Goal: Task Accomplishment & Management: Manage account settings

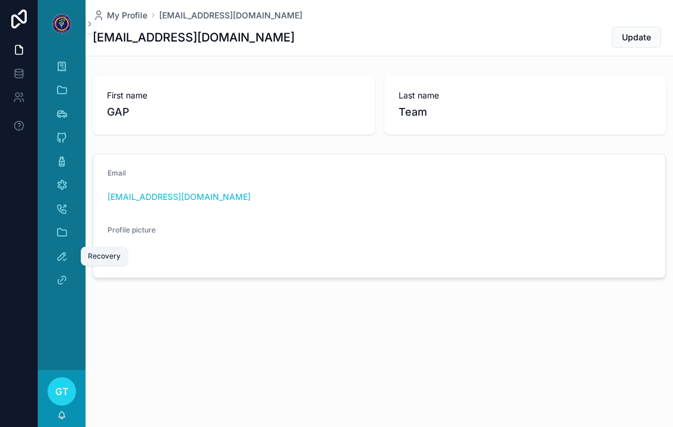
click at [75, 259] on link "Recovery" at bounding box center [61, 256] width 33 height 21
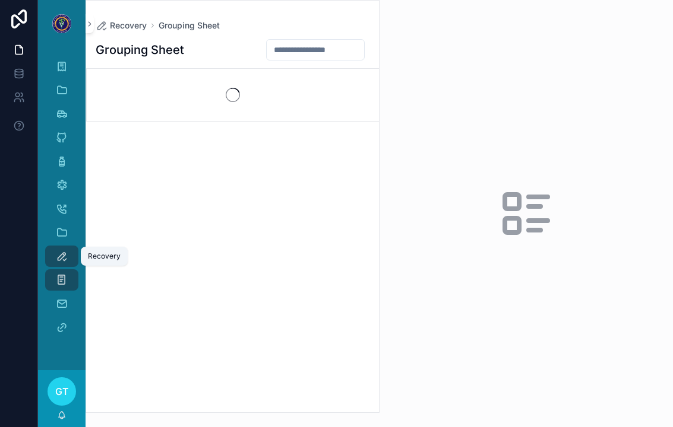
click at [61, 261] on icon "scrollable content" at bounding box center [62, 257] width 12 height 12
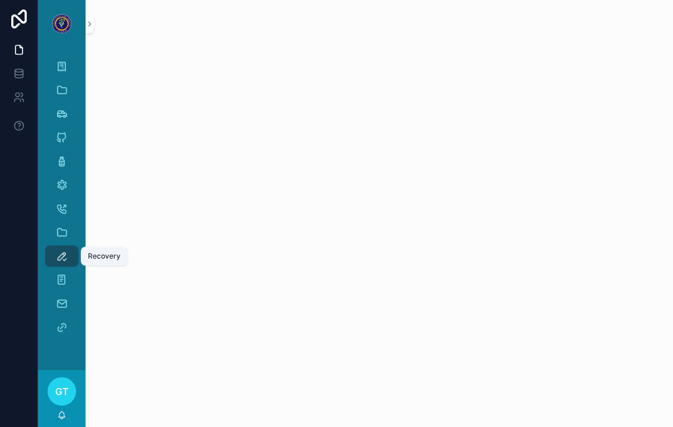
click at [60, 261] on icon "scrollable content" at bounding box center [62, 257] width 12 height 12
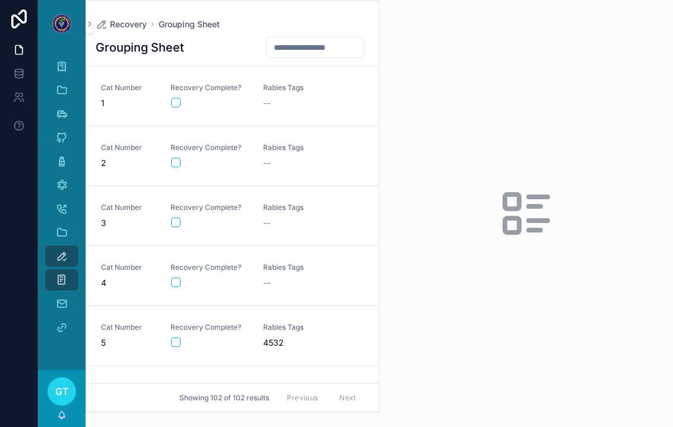
click at [519, 228] on icon "scrollable content" at bounding box center [512, 225] width 14 height 14
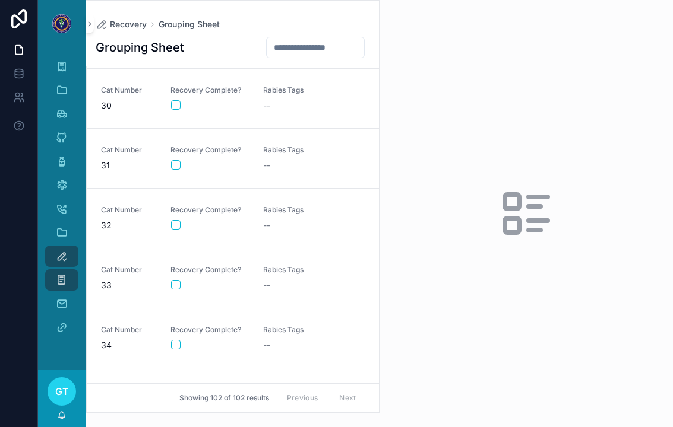
scroll to position [1863, 0]
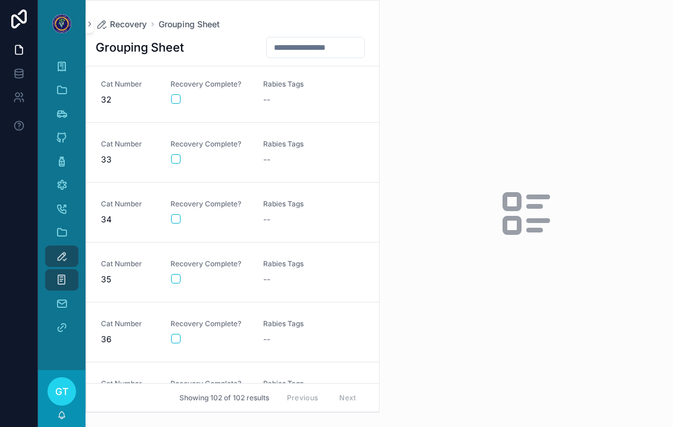
click at [275, 279] on div "--" at bounding box center [302, 280] width 78 height 12
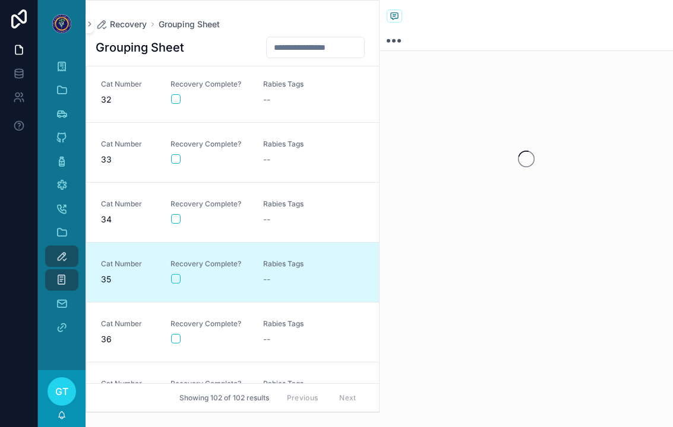
click at [177, 281] on button "scrollable content" at bounding box center [175, 278] width 9 height 9
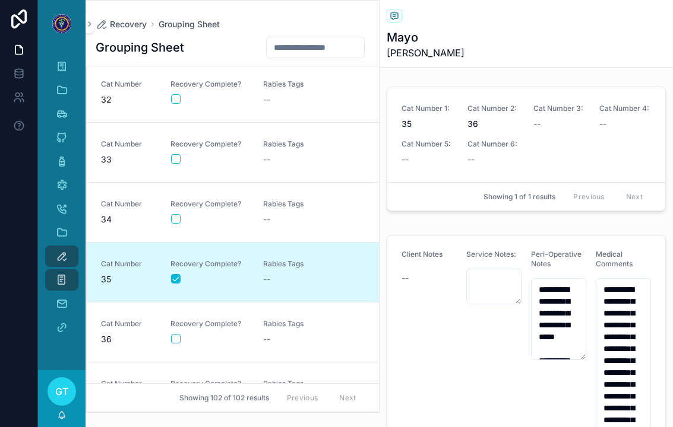
click at [203, 330] on div "Recovery Complete?" at bounding box center [209, 331] width 78 height 25
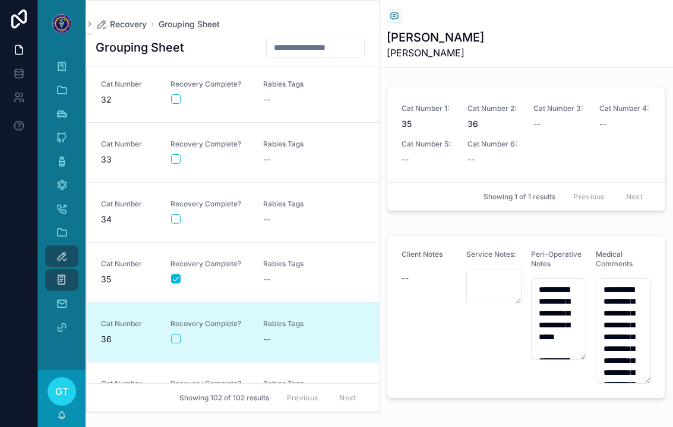
click at [160, 341] on div "Cat Number 36 Recovery Complete? Rabies Tags --" at bounding box center [233, 332] width 264 height 26
click at [160, 340] on div "Cat Number 36 Recovery Complete? Rabies Tags --" at bounding box center [233, 332] width 264 height 26
click at [170, 344] on div "Recovery Complete?" at bounding box center [209, 332] width 78 height 26
click at [175, 338] on button "scrollable content" at bounding box center [175, 338] width 9 height 9
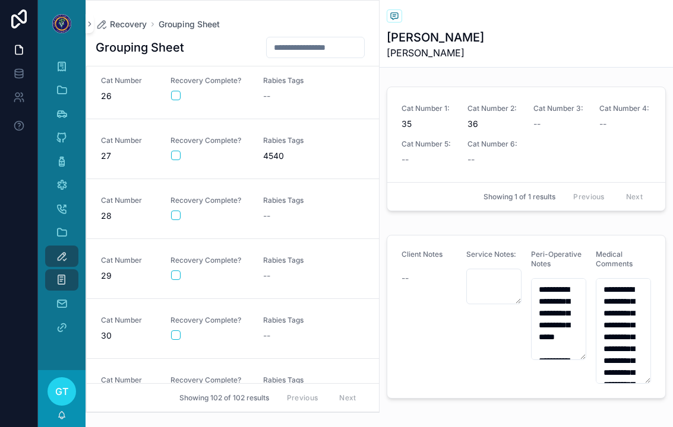
scroll to position [1507, 0]
click at [295, 145] on div "Rabies Tags 4540" at bounding box center [302, 148] width 78 height 26
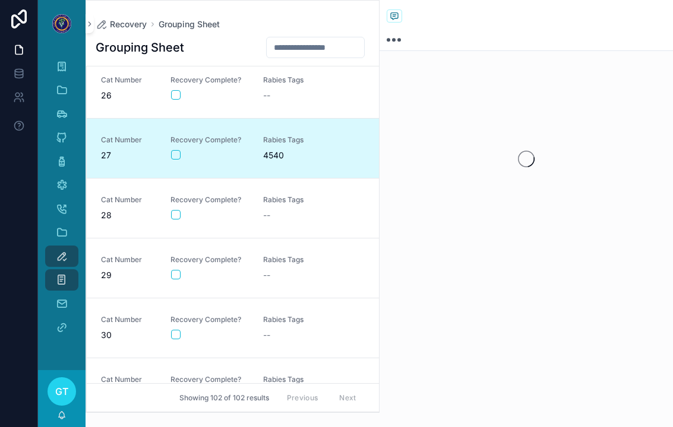
click at [192, 151] on div "scrollable content" at bounding box center [209, 154] width 77 height 9
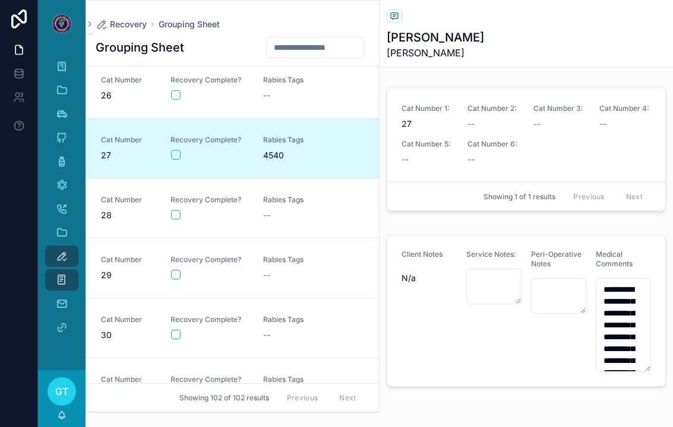
click at [175, 147] on div "Recovery Complete?" at bounding box center [209, 147] width 78 height 25
click at [179, 152] on button "scrollable content" at bounding box center [175, 154] width 9 height 9
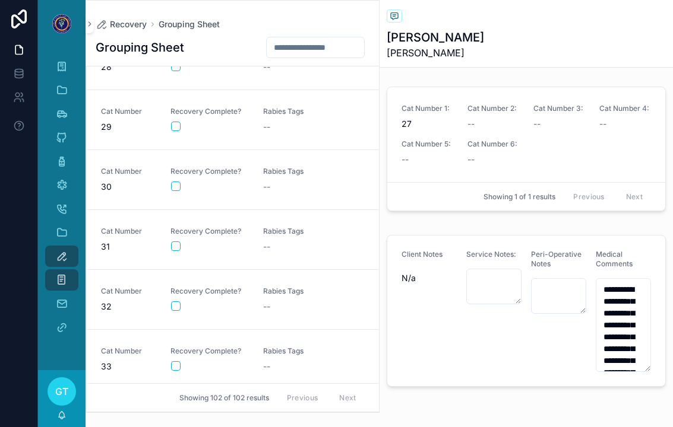
scroll to position [1653, 0]
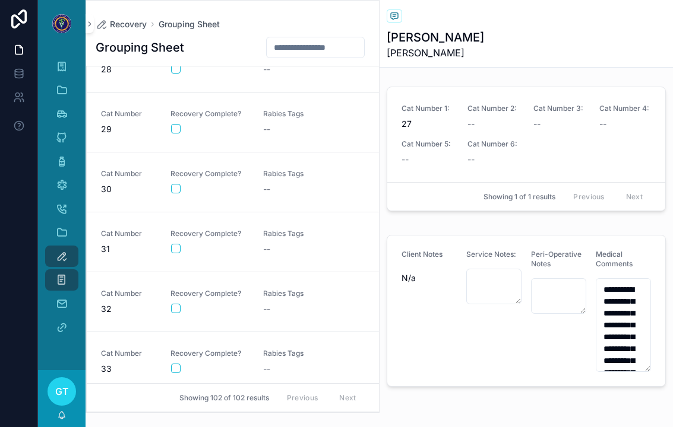
click at [239, 305] on div "scrollable content" at bounding box center [209, 308] width 77 height 9
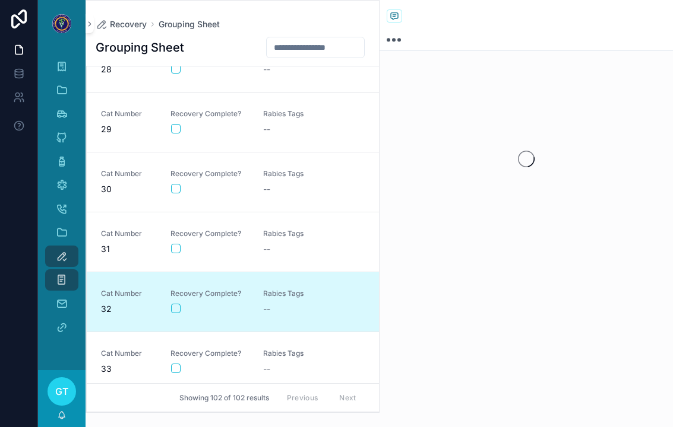
click at [183, 302] on div "Recovery Complete?" at bounding box center [209, 301] width 78 height 25
click at [176, 318] on link "Cat Number 32 Recovery Complete? Rabies Tags --" at bounding box center [233, 302] width 292 height 60
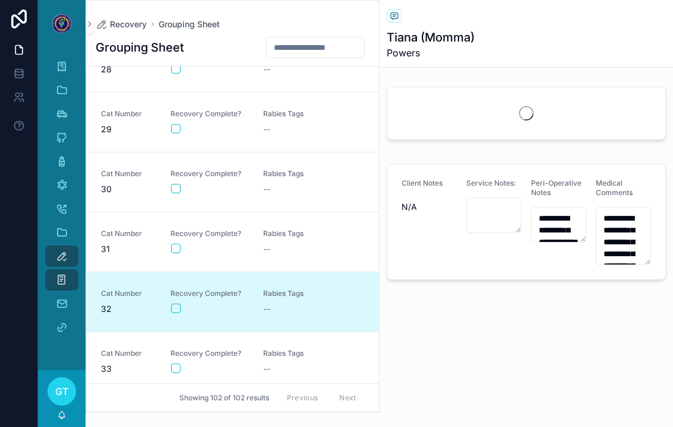
click at [172, 312] on button "scrollable content" at bounding box center [175, 308] width 9 height 9
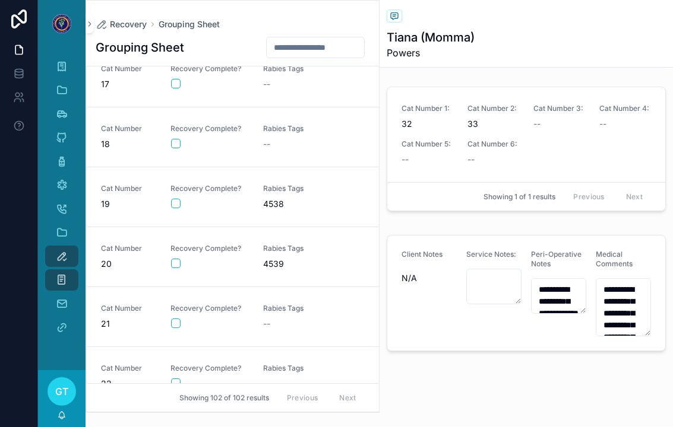
scroll to position [974, 0]
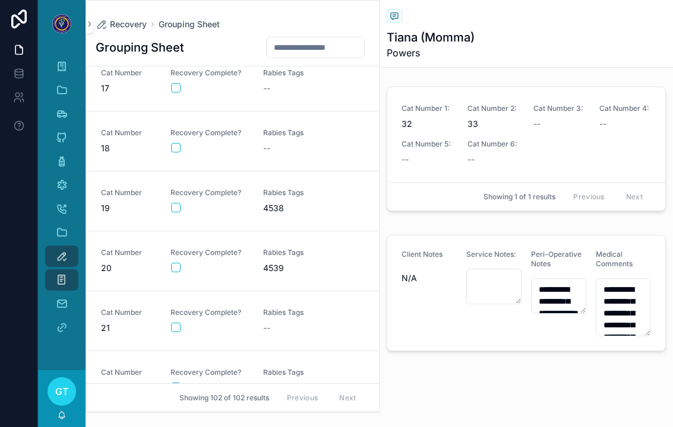
click at [257, 88] on div "Cat Number 17 Recovery Complete? Rabies Tags --" at bounding box center [233, 81] width 264 height 26
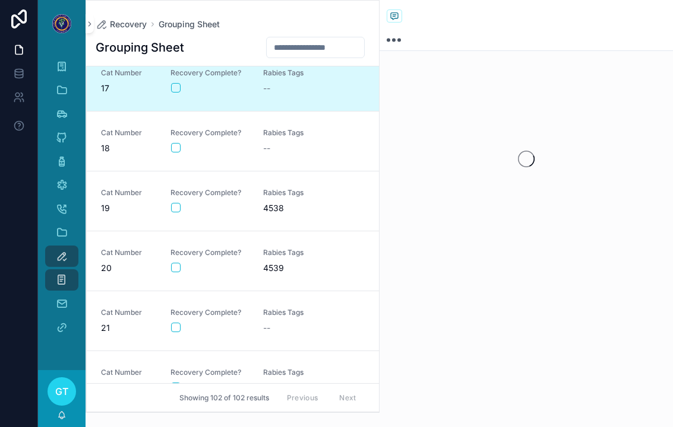
click at [179, 84] on button "scrollable content" at bounding box center [175, 87] width 9 height 9
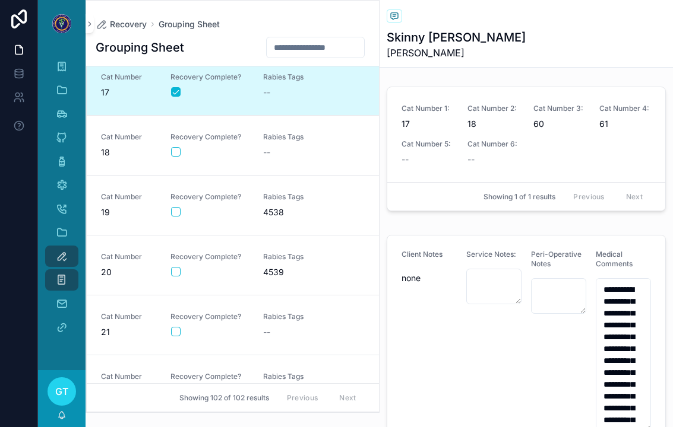
scroll to position [973, 0]
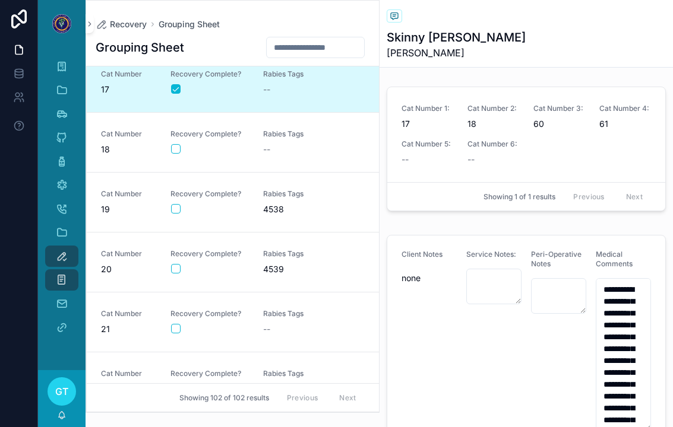
click at [175, 267] on button "scrollable content" at bounding box center [175, 268] width 9 height 9
click at [239, 264] on form "scrollable content" at bounding box center [209, 269] width 78 height 11
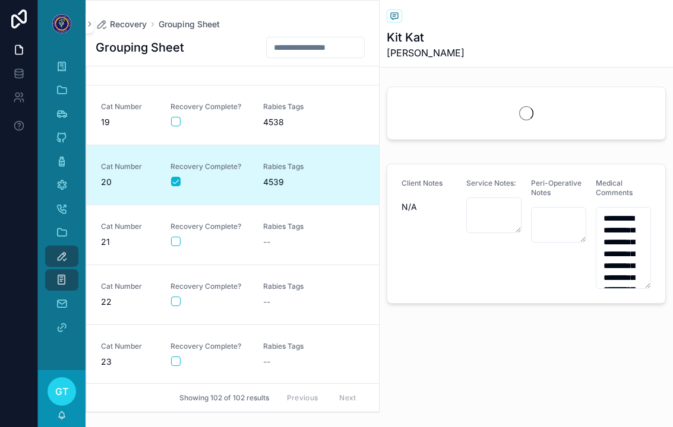
scroll to position [1066, 0]
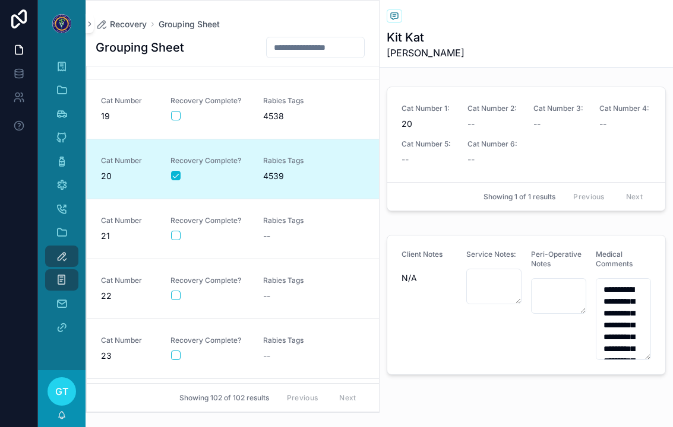
click at [248, 284] on span "Recovery Complete?" at bounding box center [209, 280] width 78 height 9
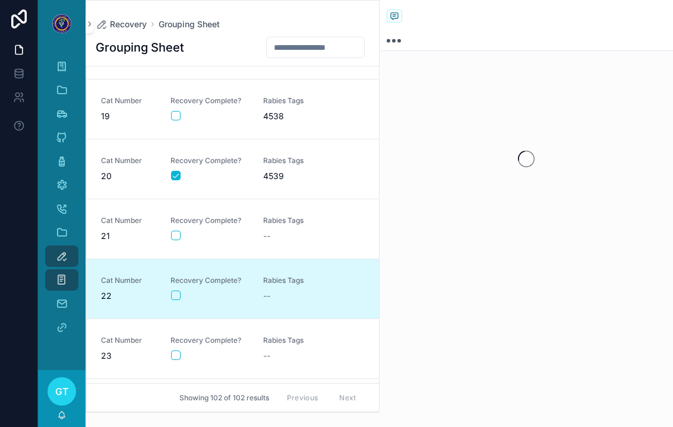
click at [180, 293] on button "scrollable content" at bounding box center [175, 295] width 9 height 9
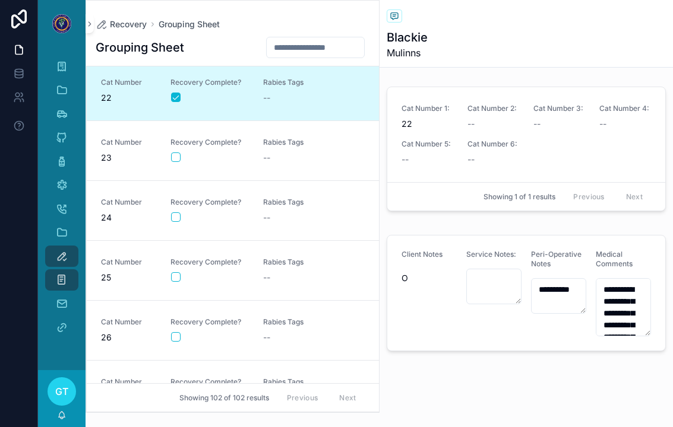
scroll to position [1319, 0]
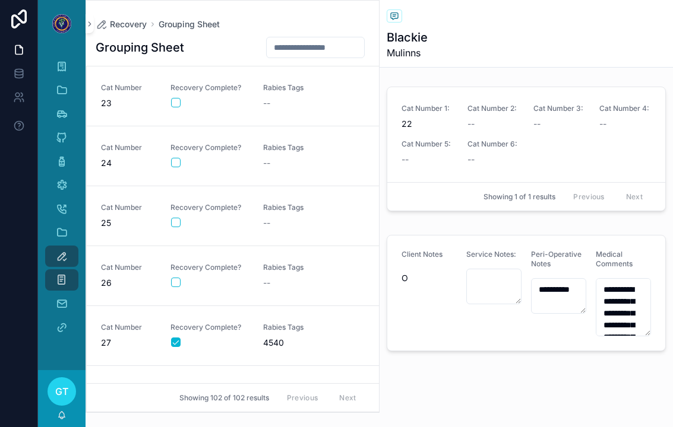
click at [243, 333] on div "Recovery Complete?" at bounding box center [209, 335] width 78 height 25
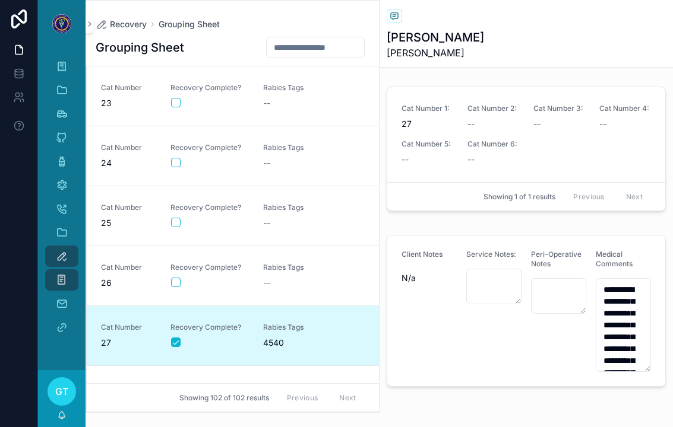
click at [285, 332] on div "Rabies Tags 4540" at bounding box center [302, 336] width 78 height 26
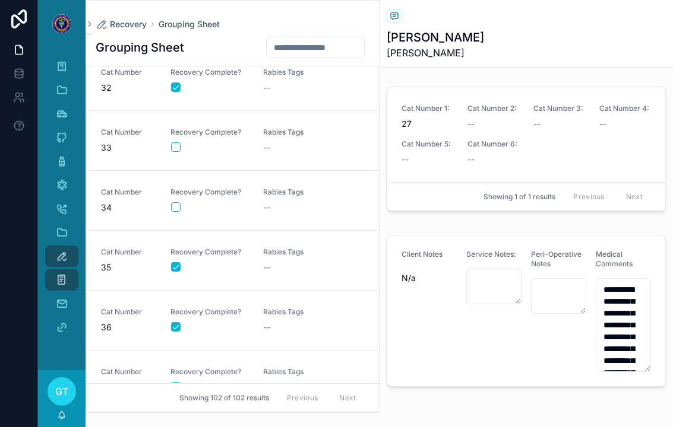
scroll to position [1881, 0]
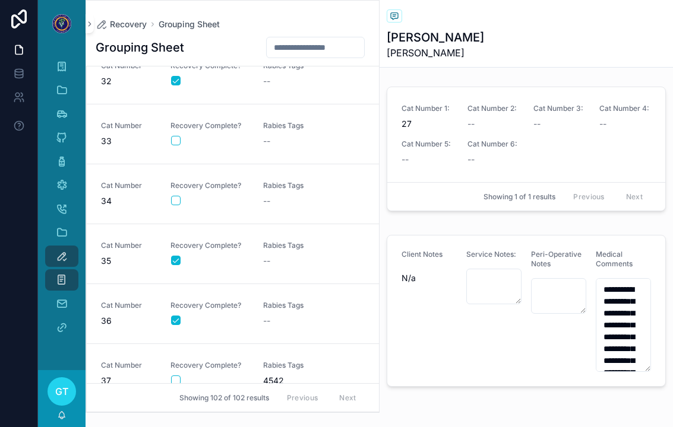
click at [254, 306] on div "Cat Number 36 Recovery Complete? Rabies Tags --" at bounding box center [233, 314] width 264 height 26
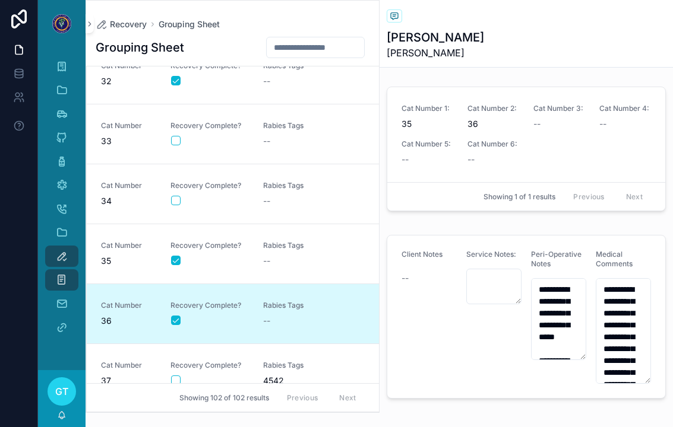
scroll to position [1842, 0]
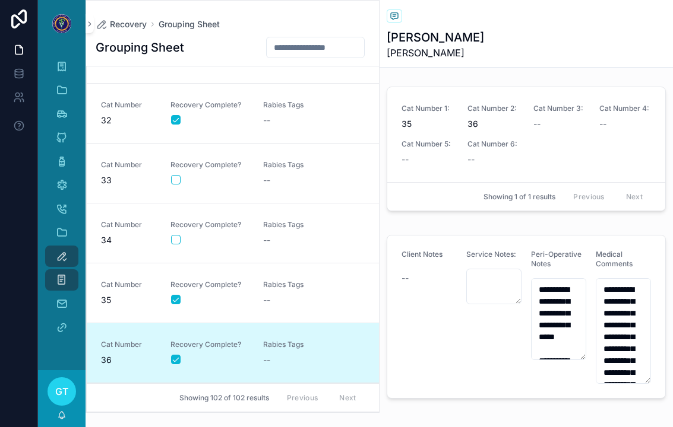
click at [305, 102] on span "Rabies Tags" at bounding box center [302, 104] width 78 height 9
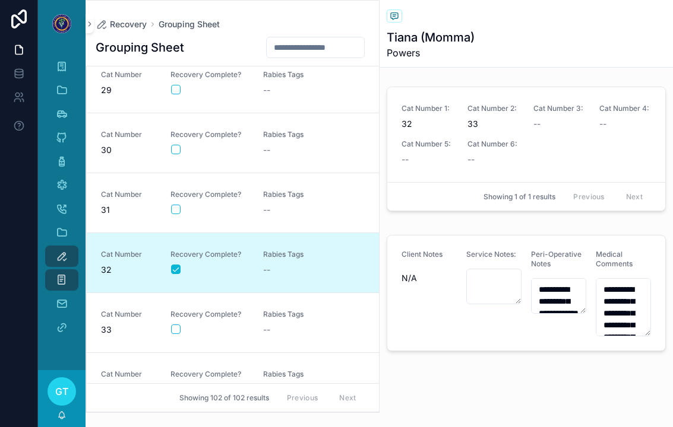
scroll to position [1680, 0]
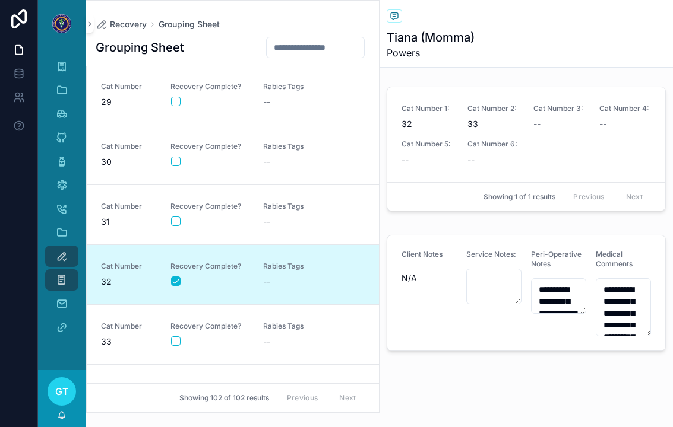
click at [207, 107] on div "Recovery Complete?" at bounding box center [209, 95] width 78 height 26
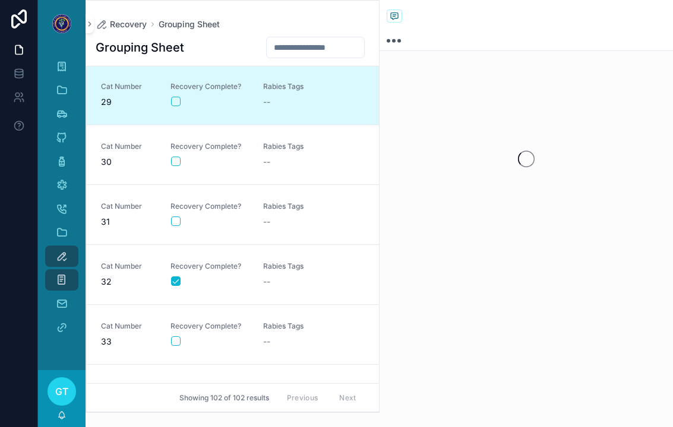
click at [163, 103] on div "Cat Number 29 Recovery Complete? Rabies Tags --" at bounding box center [233, 95] width 264 height 26
click at [173, 102] on button "scrollable content" at bounding box center [175, 101] width 9 height 9
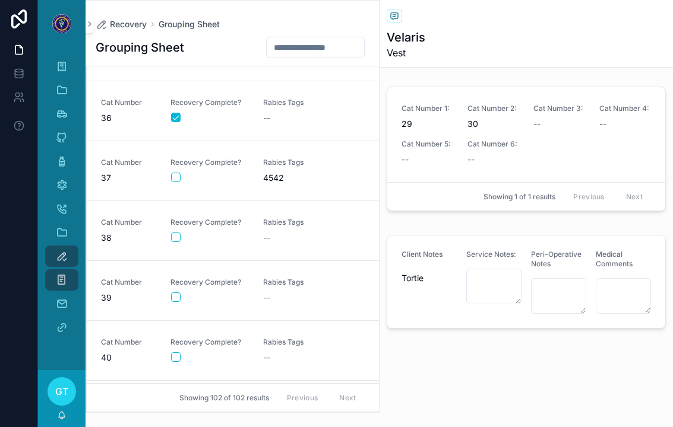
scroll to position [2190, 0]
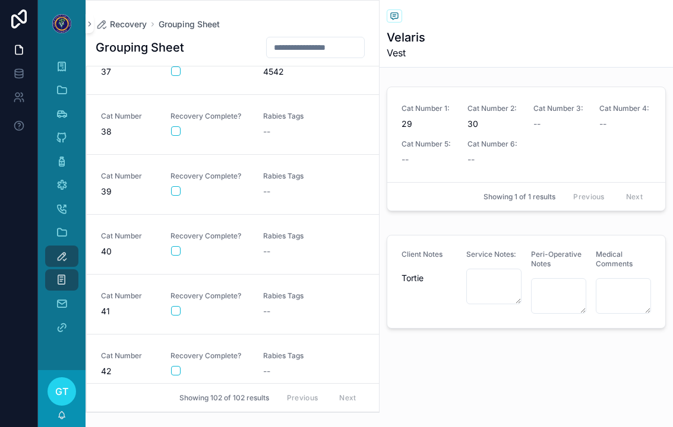
click at [133, 309] on span "41" at bounding box center [128, 312] width 55 height 12
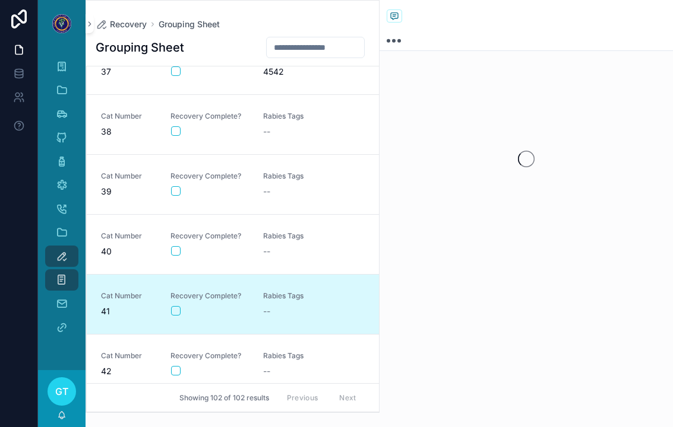
click at [178, 311] on button "scrollable content" at bounding box center [175, 310] width 9 height 9
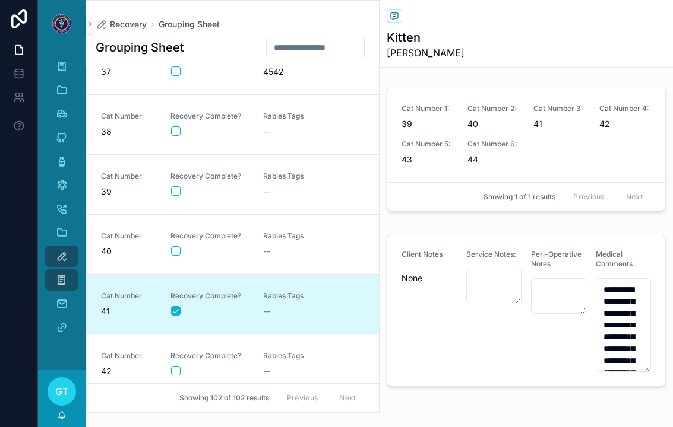
scroll to position [2204, 0]
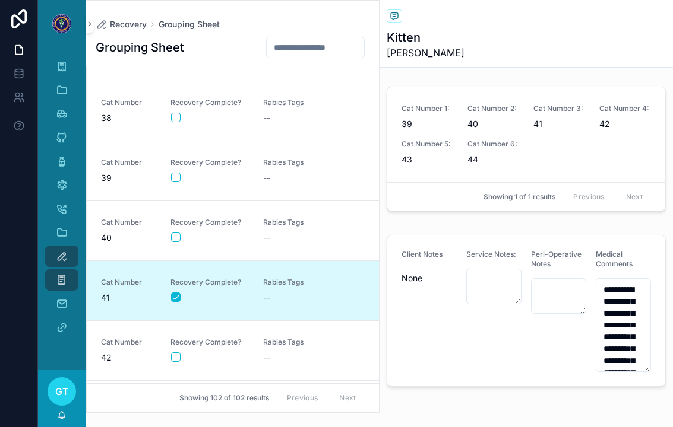
click at [202, 338] on span "Recovery Complete?" at bounding box center [209, 342] width 78 height 9
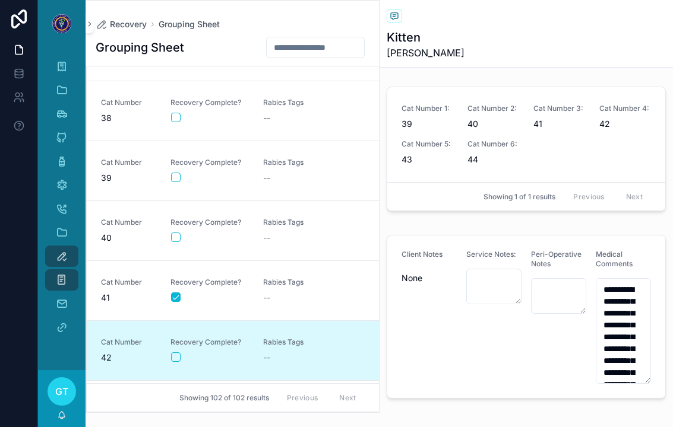
click at [183, 353] on div "scrollable content" at bounding box center [209, 357] width 77 height 9
click at [170, 345] on span "Recovery Complete?" at bounding box center [209, 342] width 78 height 9
click at [176, 356] on button "scrollable content" at bounding box center [175, 357] width 9 height 9
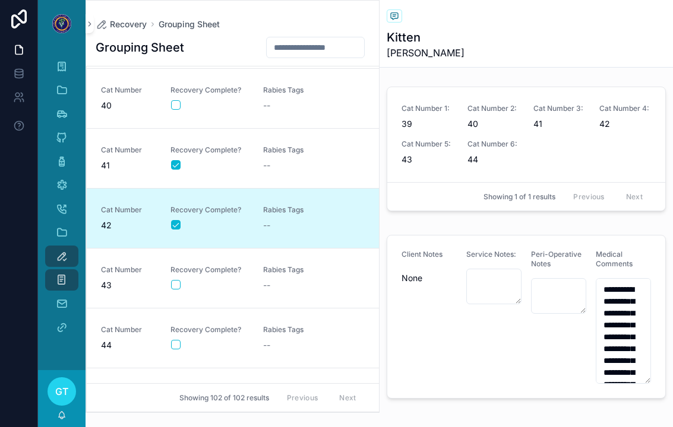
scroll to position [2338, 0]
click at [194, 286] on div "scrollable content" at bounding box center [209, 283] width 77 height 9
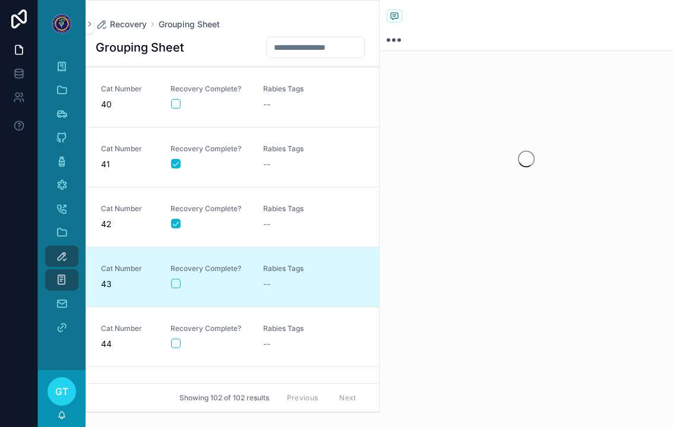
click at [164, 283] on div "Cat Number 43 Recovery Complete? Rabies Tags --" at bounding box center [233, 277] width 264 height 26
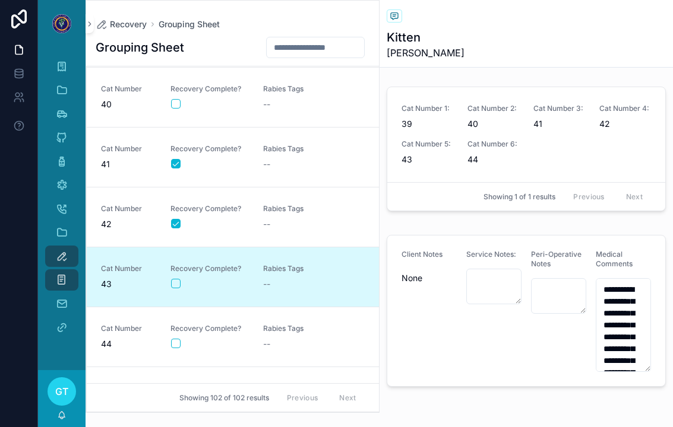
click at [175, 280] on button "scrollable content" at bounding box center [175, 283] width 9 height 9
click at [235, 347] on div "scrollable content" at bounding box center [209, 343] width 77 height 9
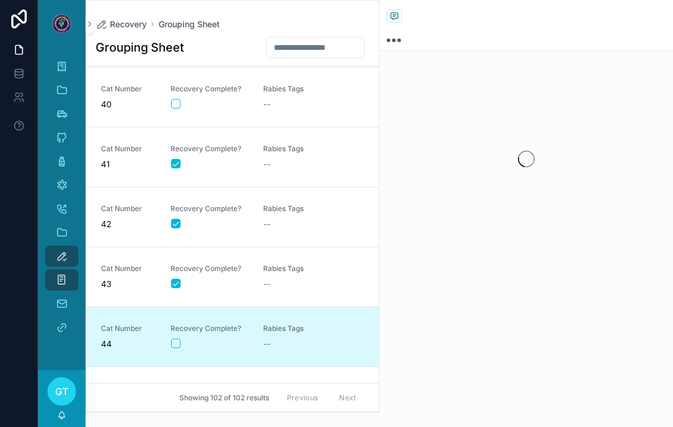
click at [172, 346] on button "scrollable content" at bounding box center [175, 343] width 9 height 9
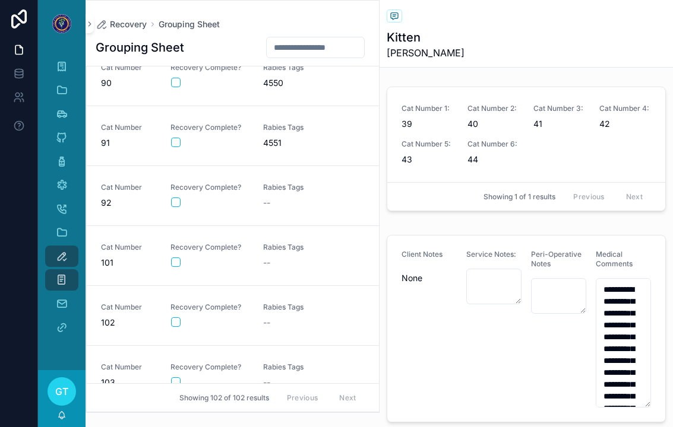
scroll to position [5173, 0]
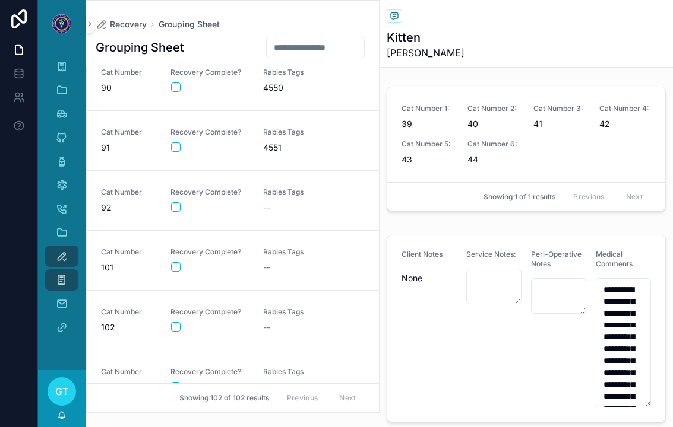
click at [258, 142] on div "Cat Number 91 Recovery Complete? Rabies Tags 4551" at bounding box center [233, 141] width 264 height 26
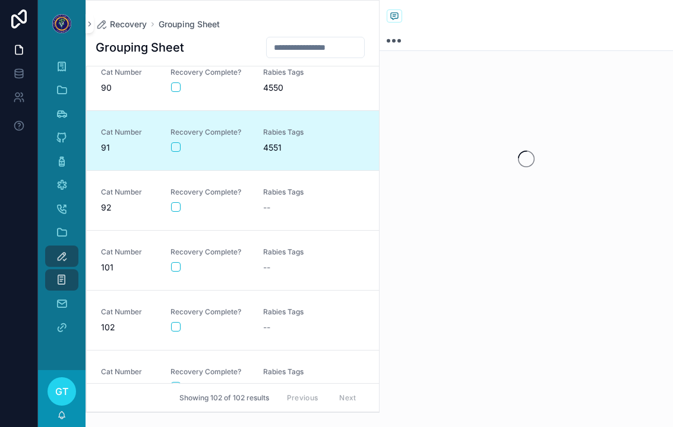
click at [173, 149] on button "scrollable content" at bounding box center [175, 146] width 9 height 9
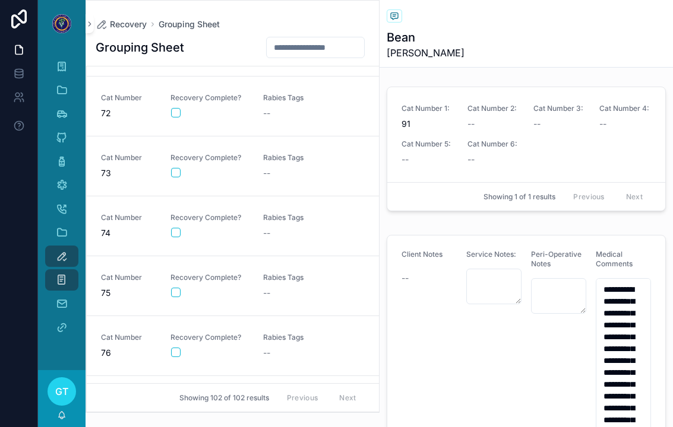
scroll to position [3950, 0]
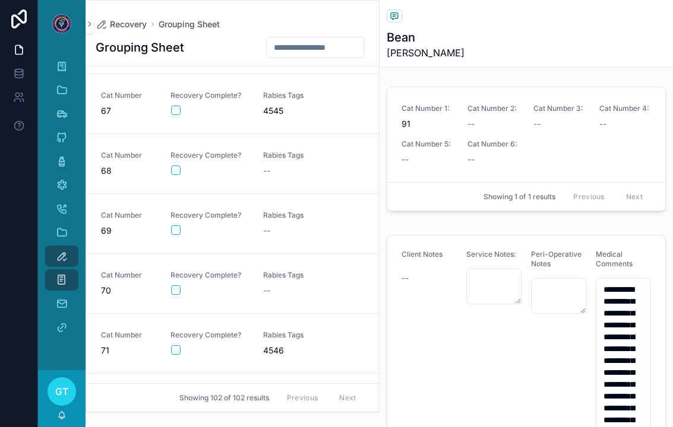
click at [150, 157] on span "Cat Number" at bounding box center [128, 155] width 55 height 9
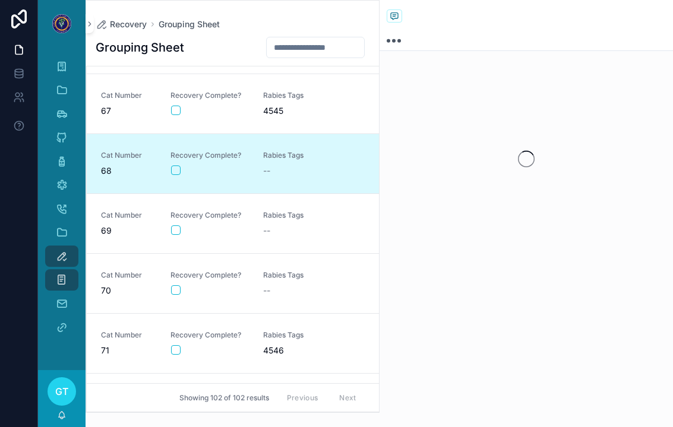
click at [179, 175] on button "scrollable content" at bounding box center [175, 170] width 9 height 9
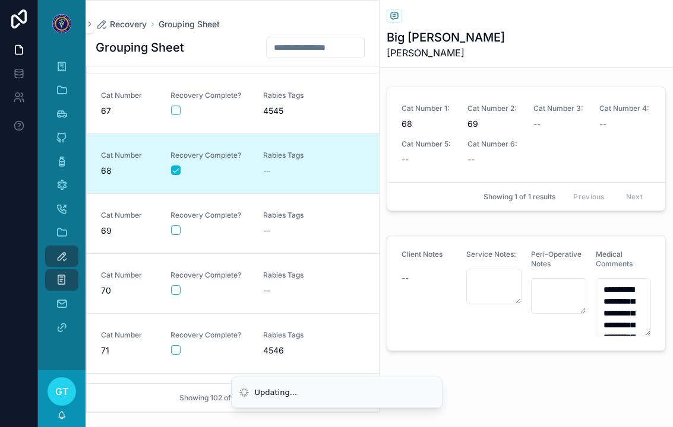
click at [179, 234] on button "scrollable content" at bounding box center [175, 230] width 9 height 9
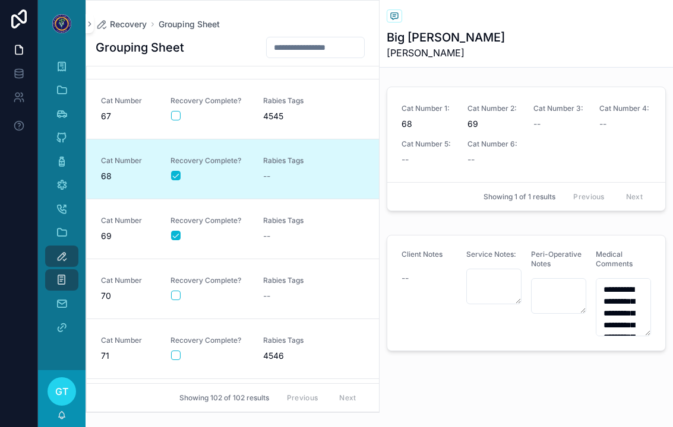
scroll to position [3946, 0]
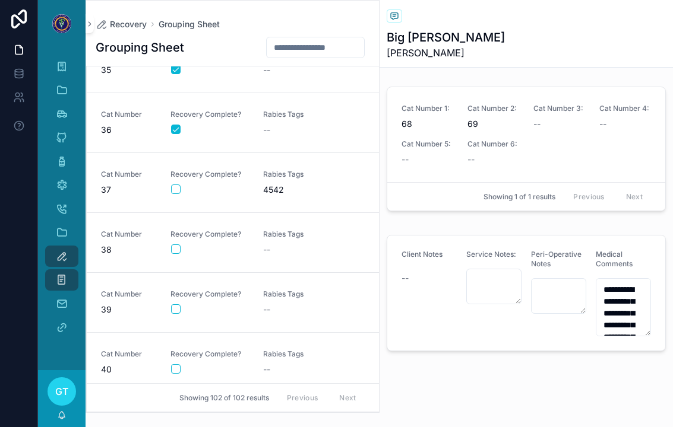
click at [138, 302] on div "Cat Number 39" at bounding box center [128, 303] width 55 height 26
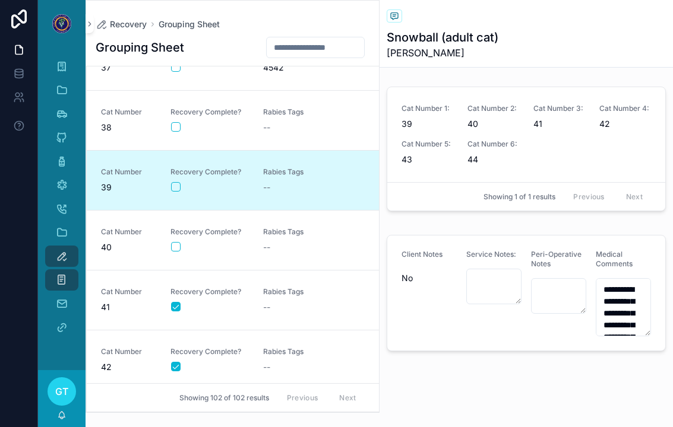
scroll to position [2196, 0]
click at [121, 232] on span "Cat Number" at bounding box center [128, 230] width 55 height 9
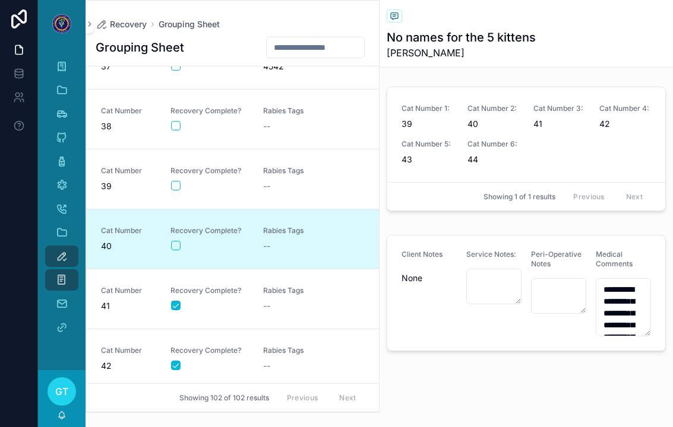
scroll to position [-6, 0]
click at [118, 179] on div "Cat Number 39" at bounding box center [128, 179] width 55 height 26
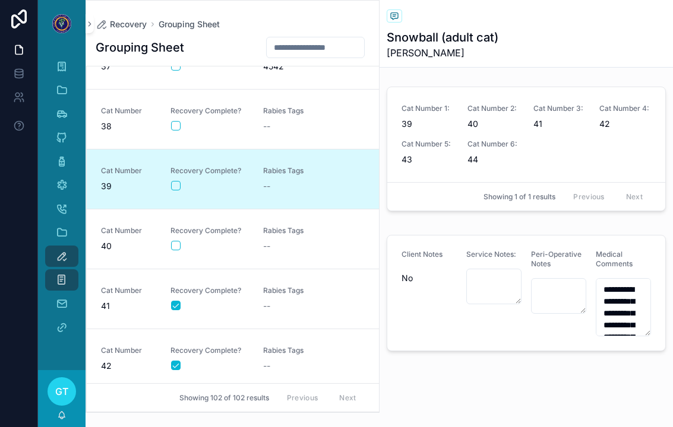
click at [123, 180] on span "39" at bounding box center [128, 186] width 55 height 12
click at [119, 237] on div "Cat Number 40" at bounding box center [128, 239] width 55 height 26
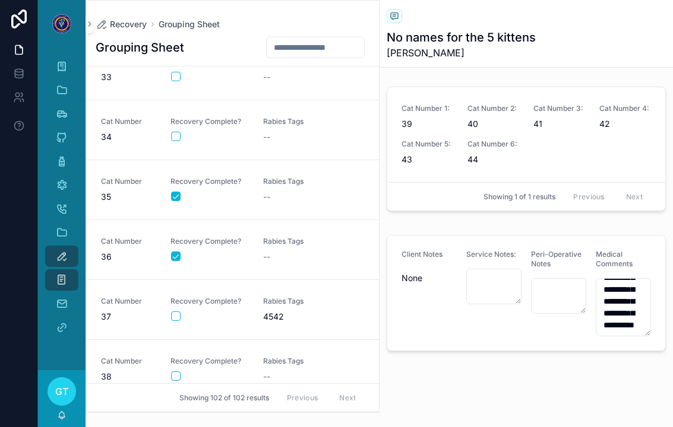
scroll to position [1907, 0]
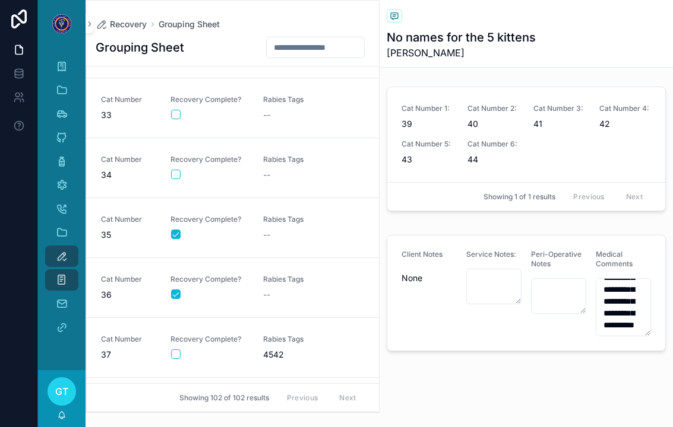
click at [122, 226] on div "Cat Number 35" at bounding box center [128, 228] width 55 height 26
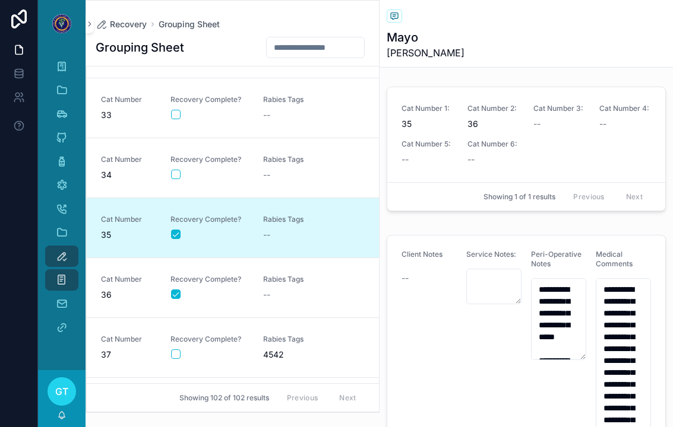
type textarea "**********"
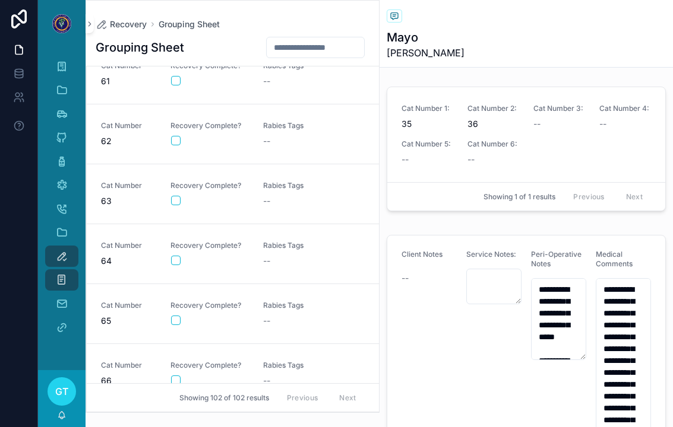
scroll to position [3616, 0]
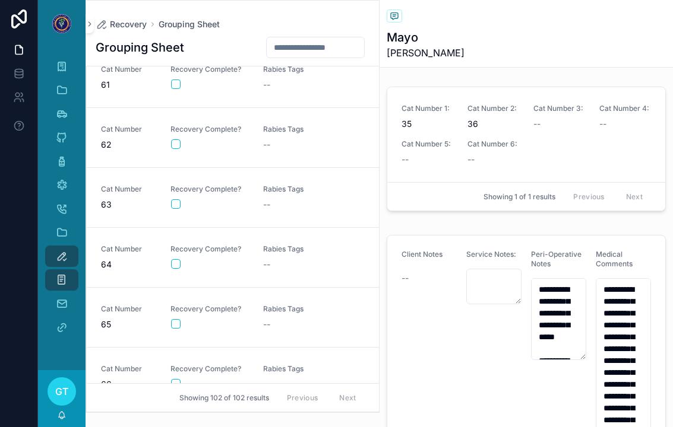
click at [265, 144] on span "--" at bounding box center [266, 145] width 7 height 12
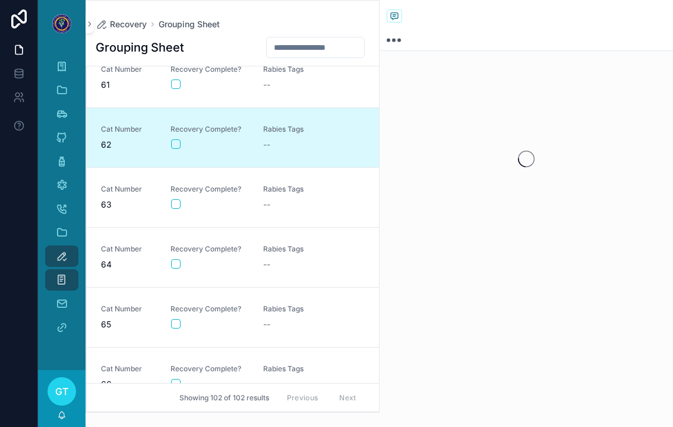
click at [172, 147] on button "scrollable content" at bounding box center [175, 144] width 9 height 9
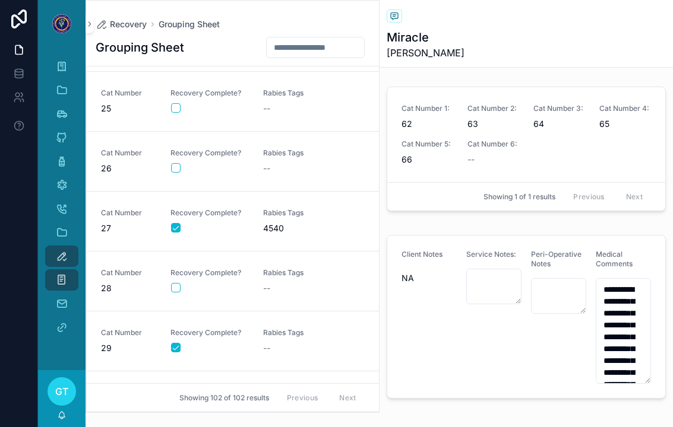
scroll to position [1397, 0]
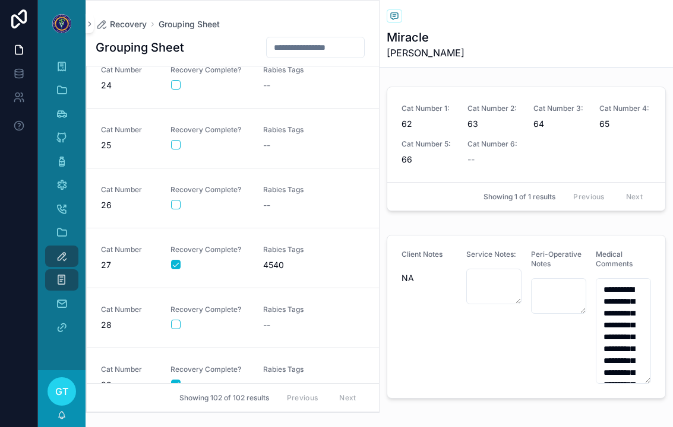
click at [267, 141] on span "--" at bounding box center [266, 146] width 7 height 12
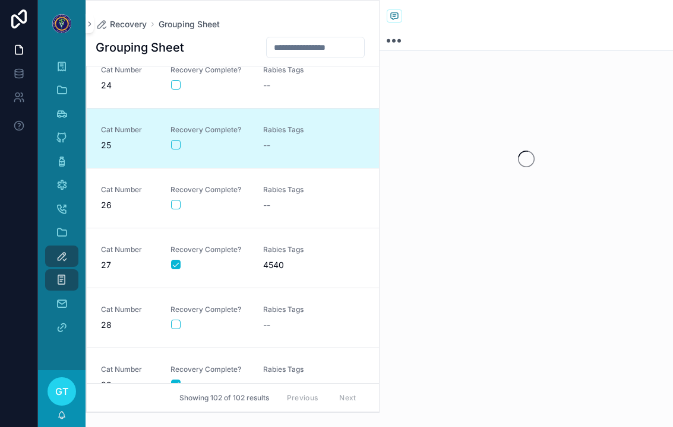
click at [192, 141] on div "scrollable content" at bounding box center [209, 144] width 77 height 9
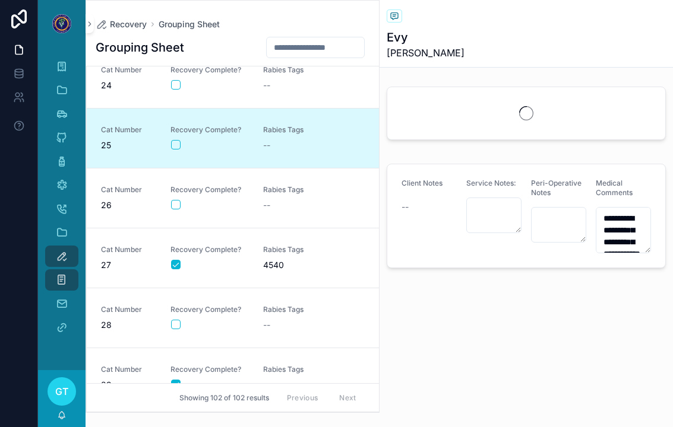
click at [192, 141] on div "scrollable content" at bounding box center [209, 144] width 77 height 9
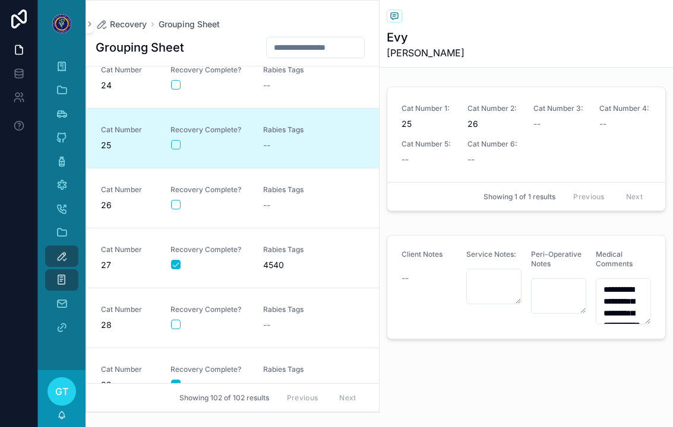
click at [178, 141] on button "scrollable content" at bounding box center [175, 144] width 9 height 9
